Goal: Information Seeking & Learning: Compare options

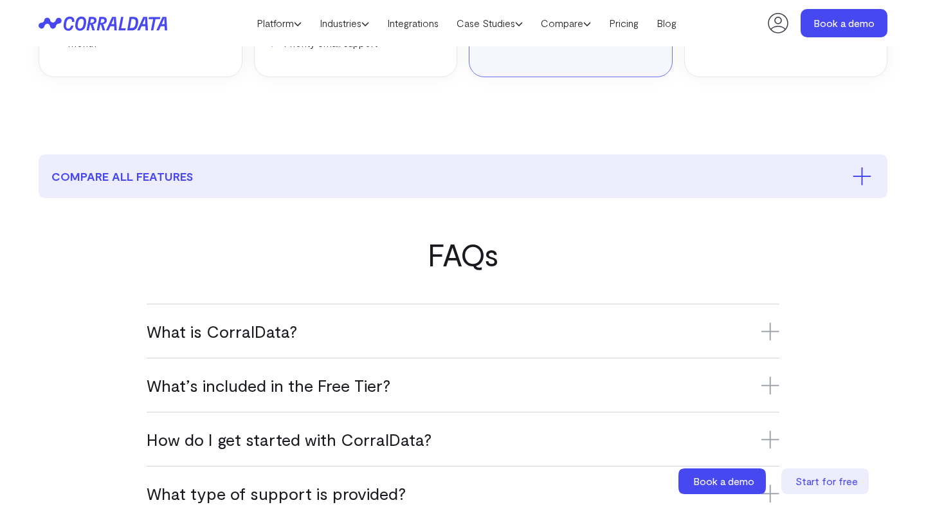
scroll to position [607, 0]
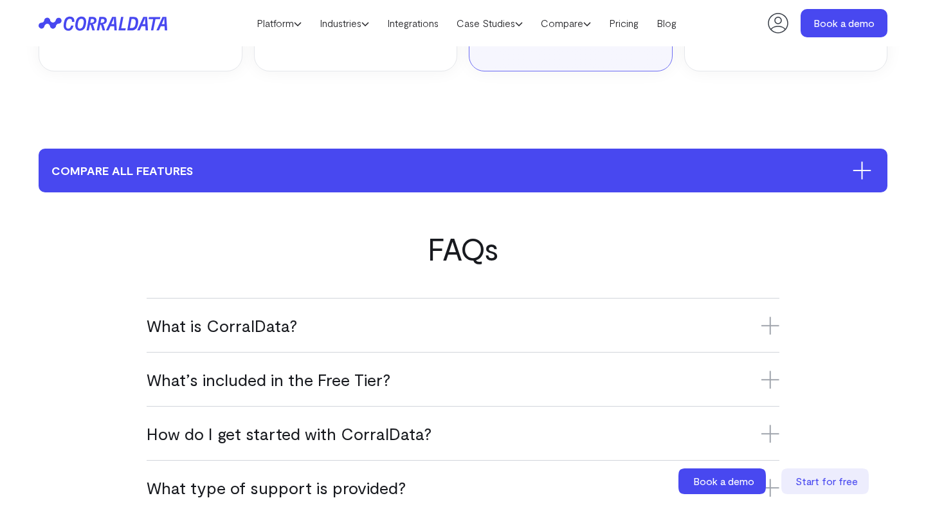
click at [599, 170] on button "compare all features" at bounding box center [463, 171] width 849 height 44
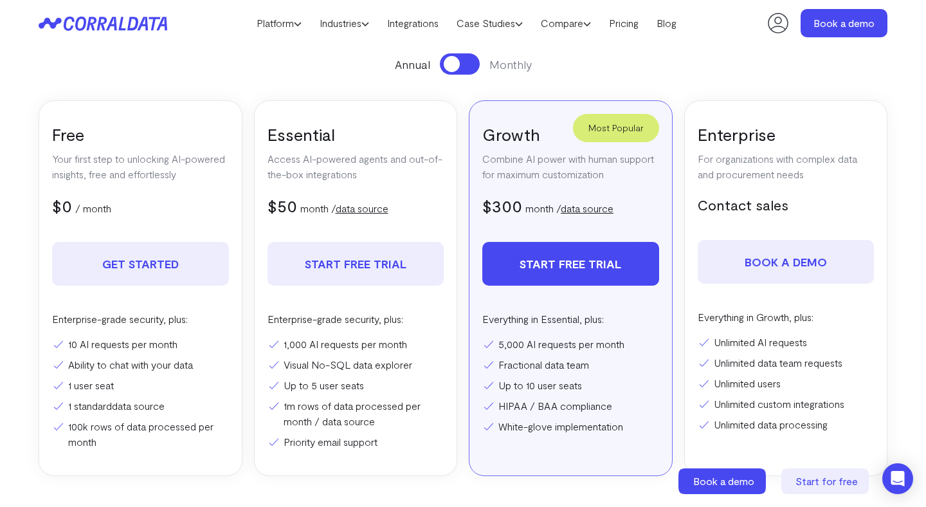
scroll to position [201, 0]
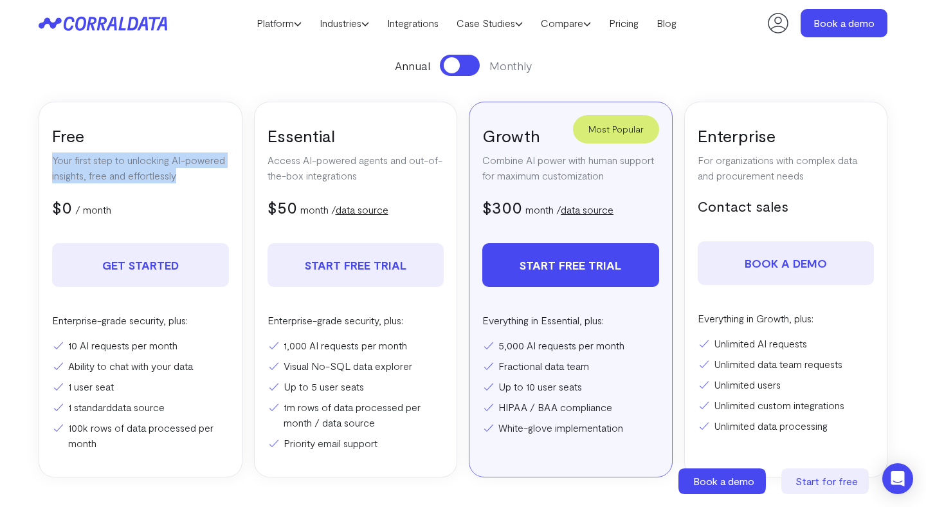
drag, startPoint x: 52, startPoint y: 159, endPoint x: 223, endPoint y: 176, distance: 171.8
click at [223, 176] on p "Your first step to unlocking AI-powered insights, free and effortlessly" at bounding box center [140, 167] width 177 height 31
copy p "Your first step to unlocking AI-powered insights, free and effortlessly"
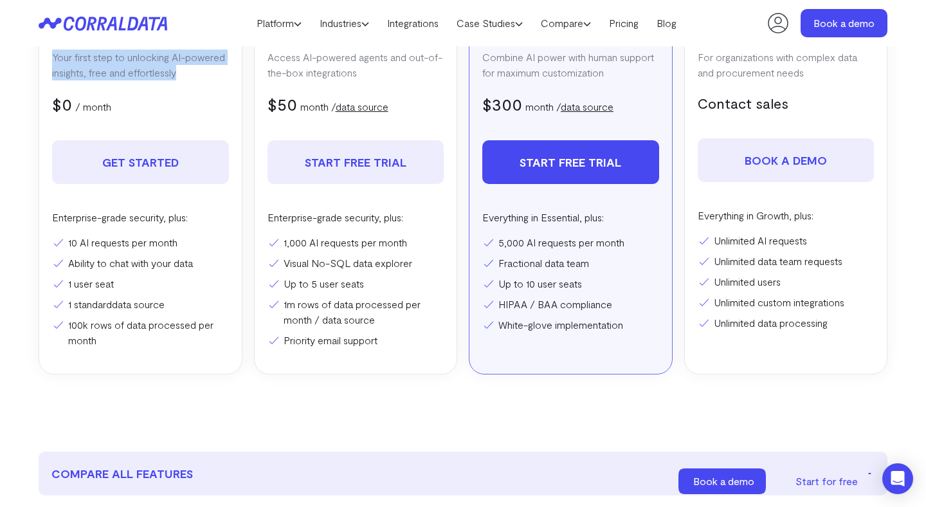
scroll to position [307, 0]
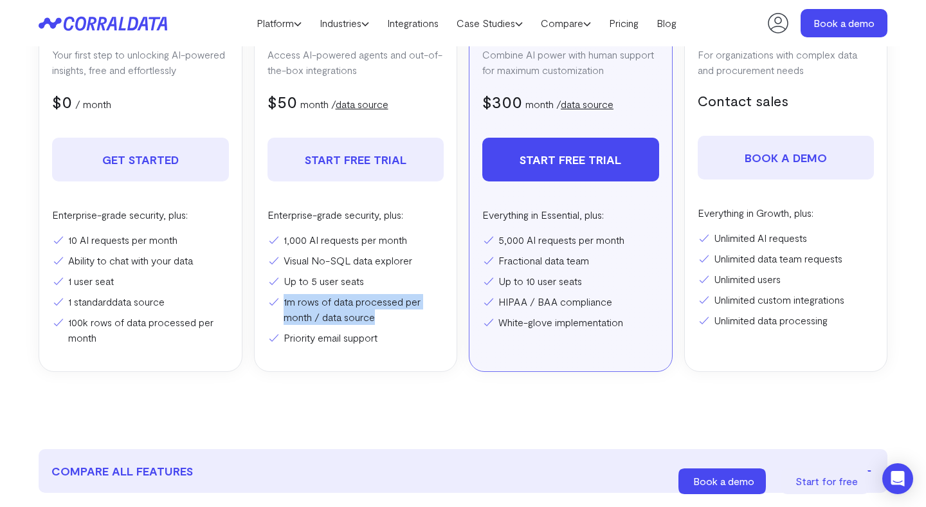
drag, startPoint x: 390, startPoint y: 314, endPoint x: 282, endPoint y: 300, distance: 108.9
click at [281, 300] on li "1m rows of data processed per month / data source" at bounding box center [355, 309] width 177 height 31
copy li "1m rows of data processed per month / data source"
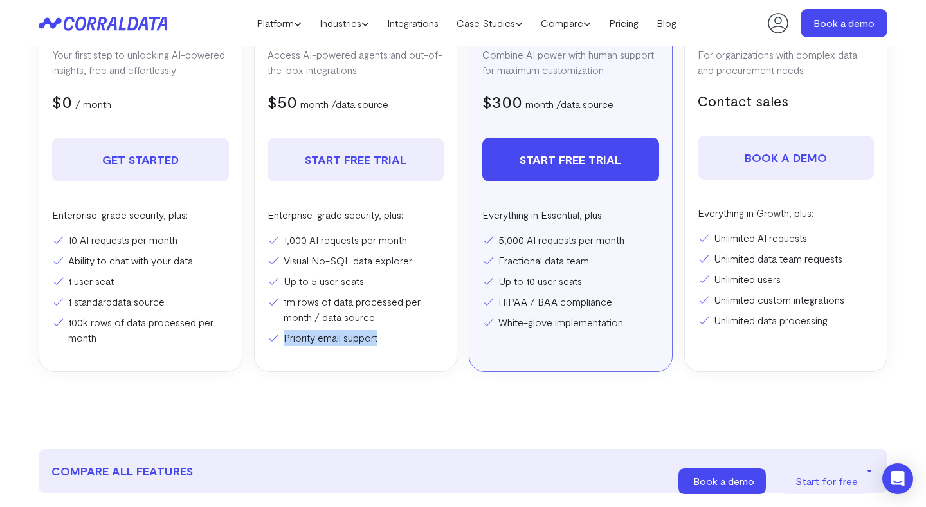
drag, startPoint x: 397, startPoint y: 338, endPoint x: 282, endPoint y: 338, distance: 114.4
click at [282, 338] on li "Priority email support" at bounding box center [355, 337] width 177 height 15
copy li "Priority email support"
drag, startPoint x: 498, startPoint y: 300, endPoint x: 621, endPoint y: 294, distance: 122.9
click at [621, 294] on li "HIPAA / BAA compliance" at bounding box center [570, 301] width 177 height 15
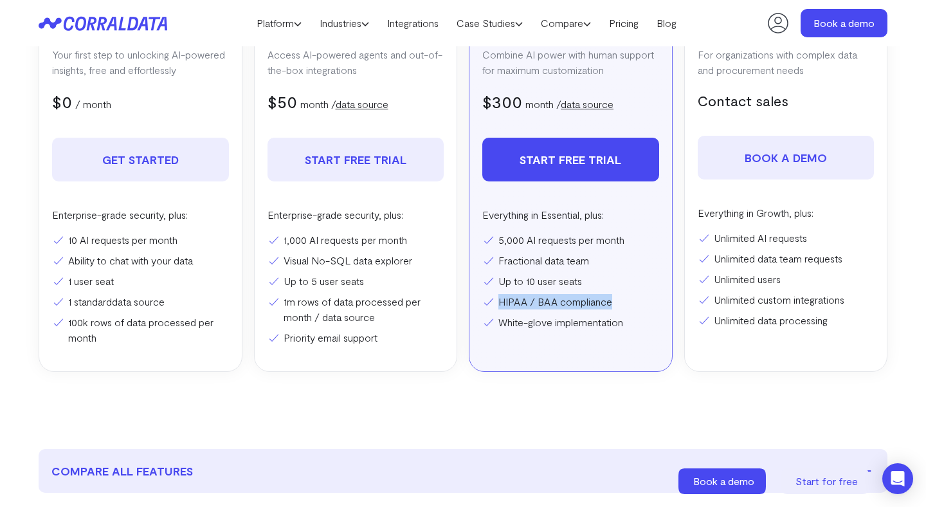
copy li "HIPAA / BAA compliance"
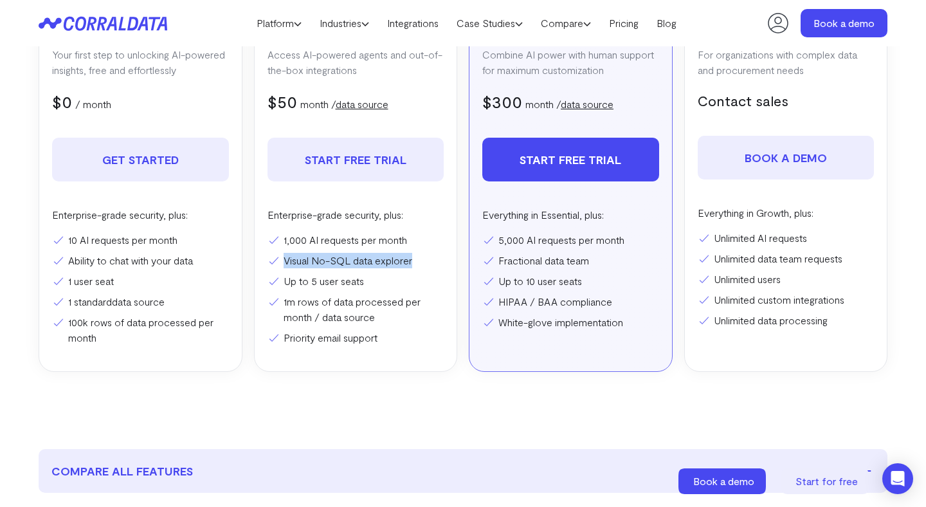
drag, startPoint x: 423, startPoint y: 262, endPoint x: 278, endPoint y: 262, distance: 145.3
click at [278, 262] on li "Visual No-SQL data explorer" at bounding box center [355, 260] width 177 height 15
copy li "Visual No-SQL data explorer"
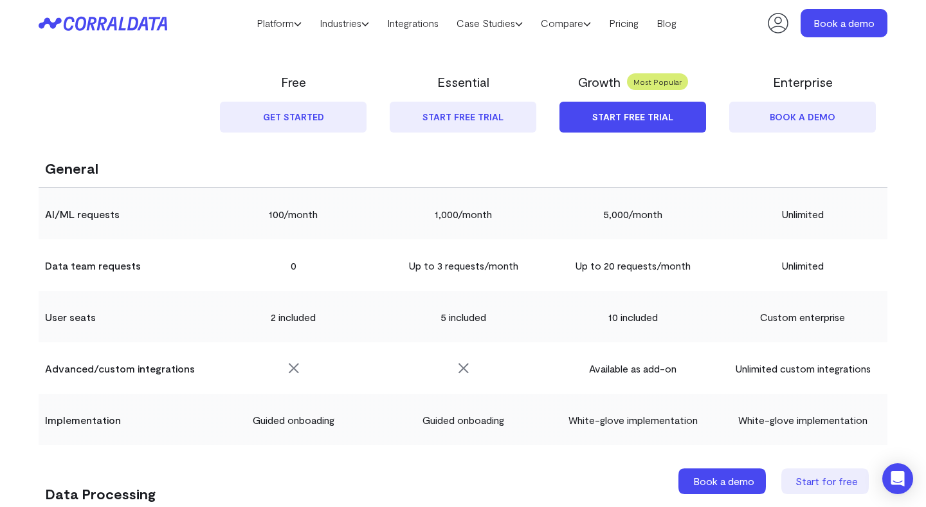
scroll to position [777, 0]
